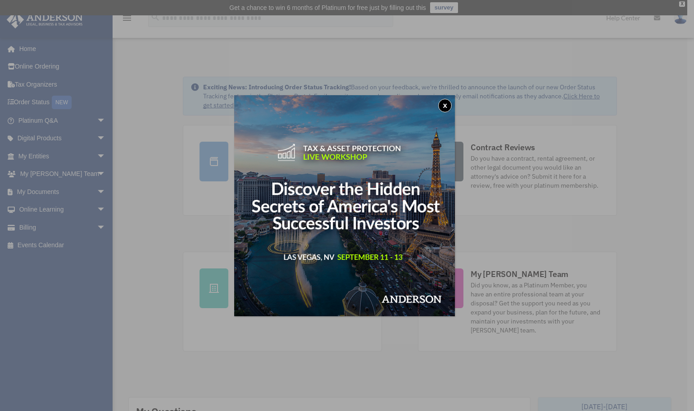
click at [449, 105] on button "x" at bounding box center [445, 106] width 14 height 14
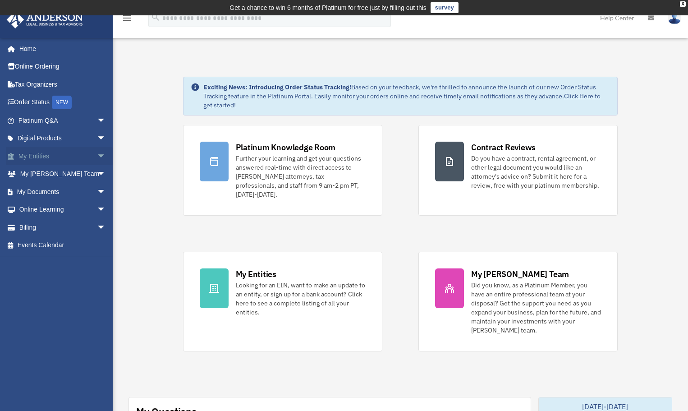
click at [37, 156] on link "My Entities arrow_drop_down" at bounding box center [62, 156] width 113 height 18
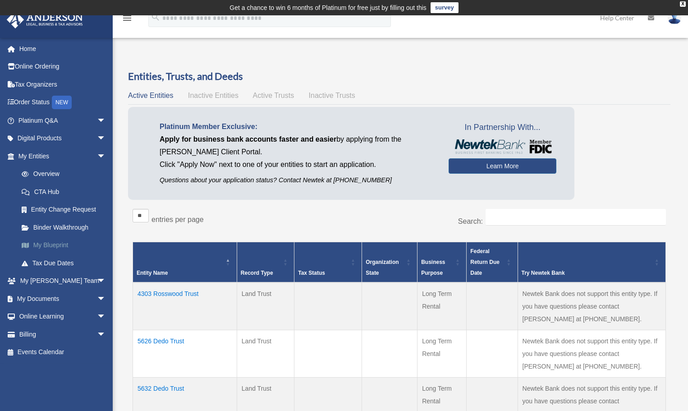
click at [52, 243] on link "My Blueprint" at bounding box center [66, 245] width 107 height 18
click at [36, 244] on link "My Blueprint" at bounding box center [66, 245] width 107 height 18
